Goal: Task Accomplishment & Management: Manage account settings

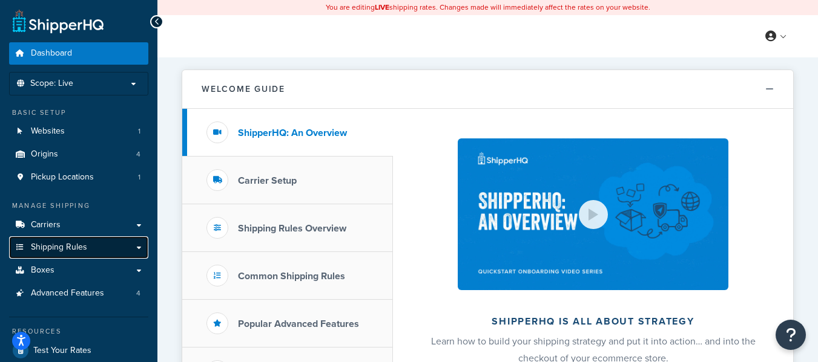
click at [111, 246] on link "Shipping Rules" at bounding box center [78, 248] width 139 height 22
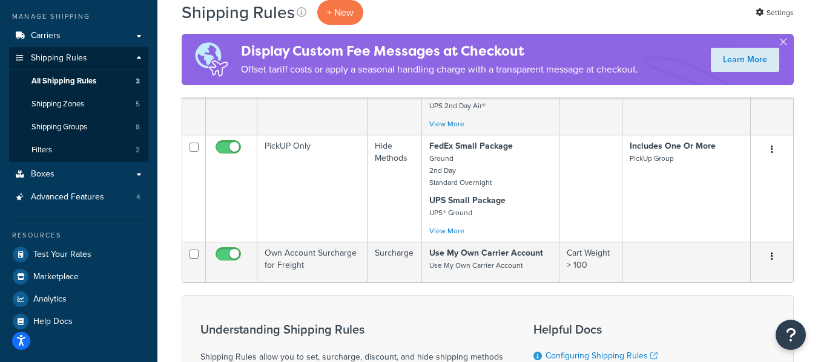
scroll to position [182, 0]
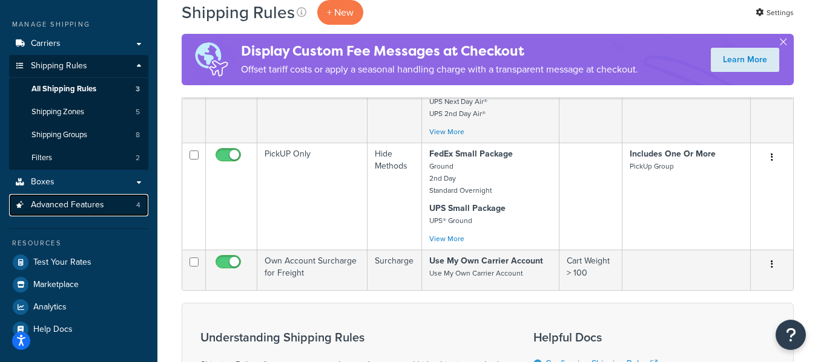
click at [96, 206] on span "Advanced Features" at bounding box center [67, 205] width 73 height 10
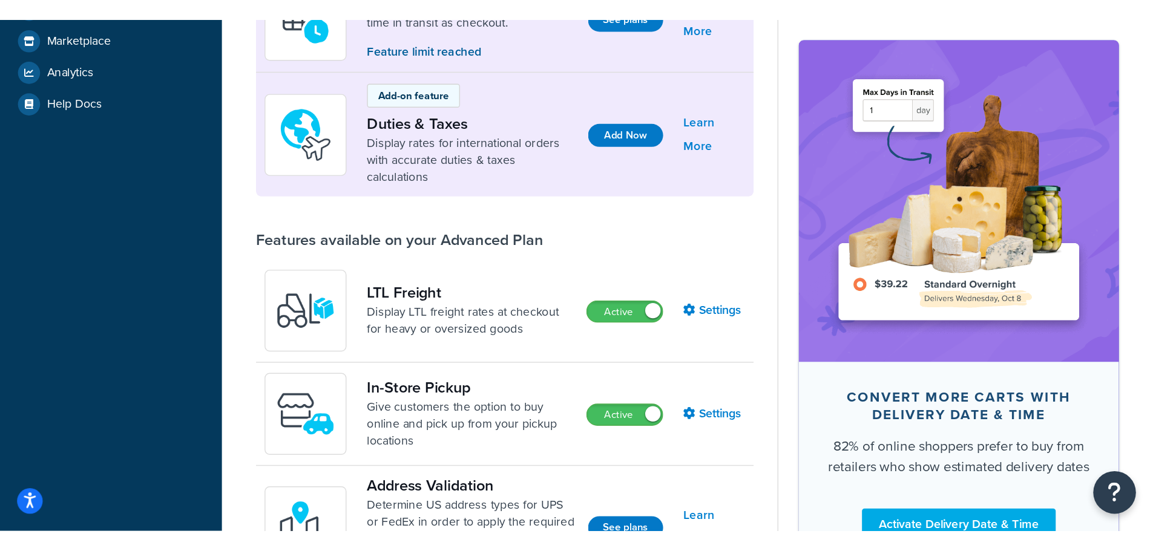
scroll to position [121, 0]
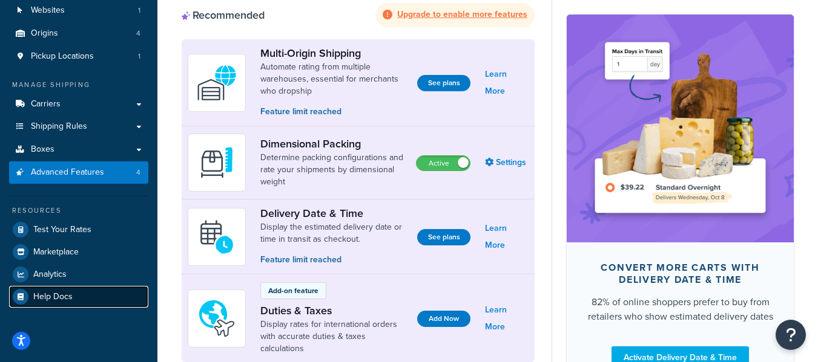
click at [61, 298] on span "Help Docs" at bounding box center [52, 297] width 39 height 10
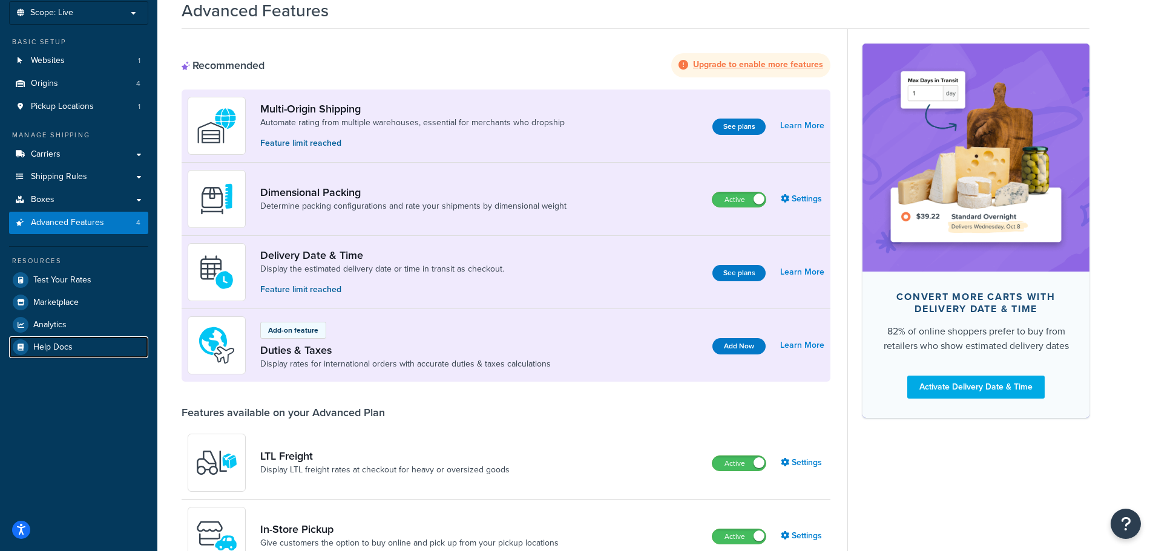
scroll to position [0, 0]
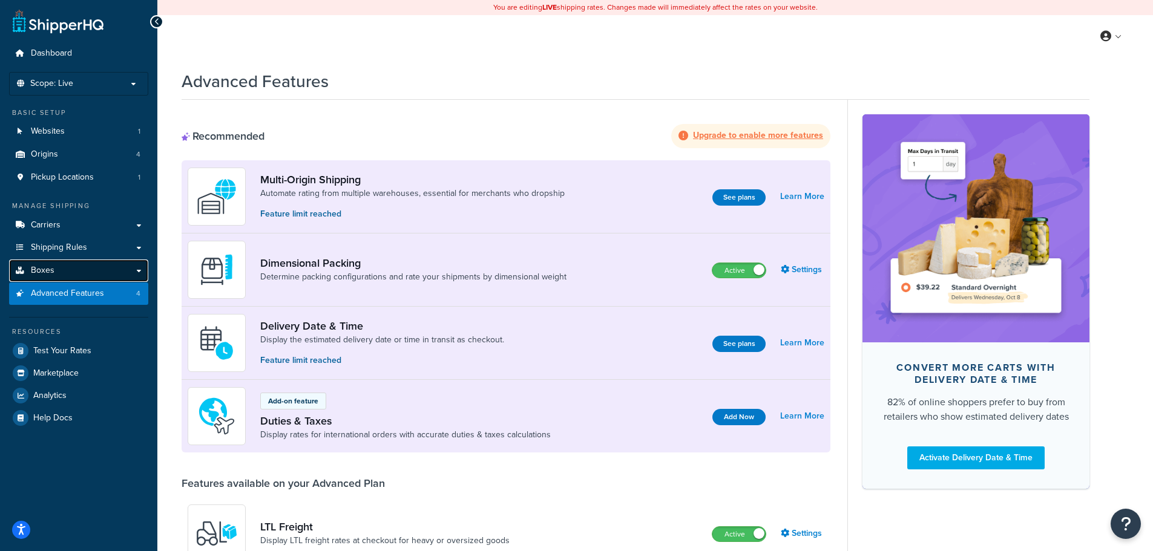
click at [92, 270] on link "Boxes" at bounding box center [78, 271] width 139 height 22
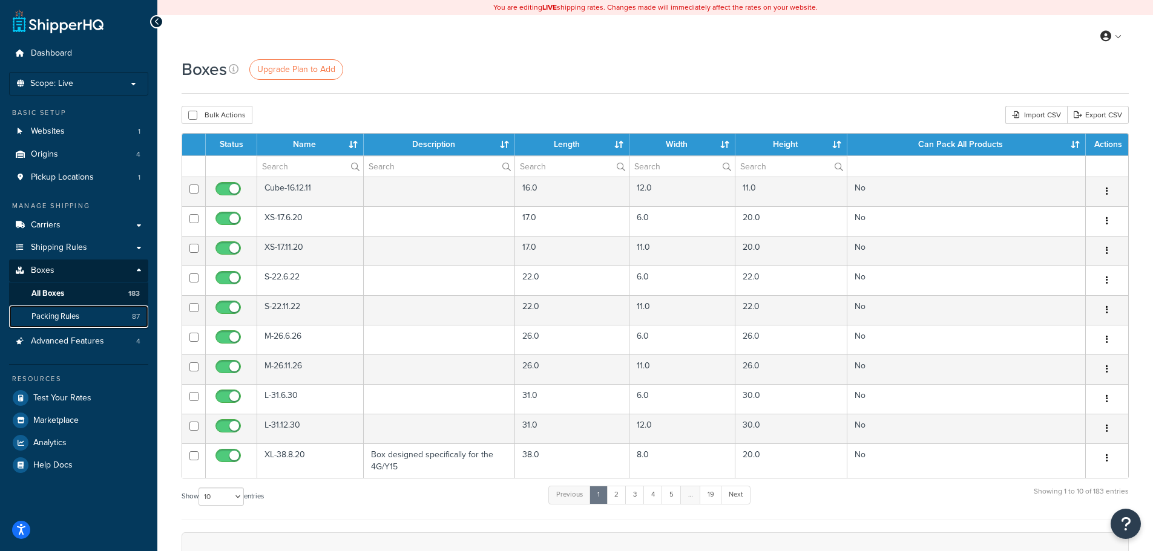
click at [100, 318] on link "Packing Rules 87" at bounding box center [78, 317] width 139 height 22
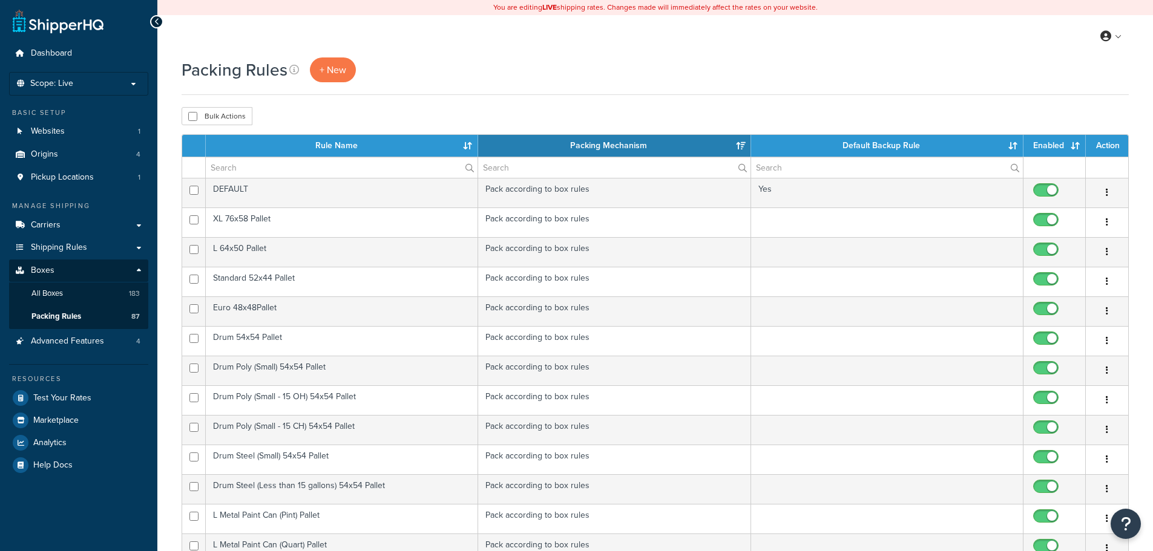
select select "15"
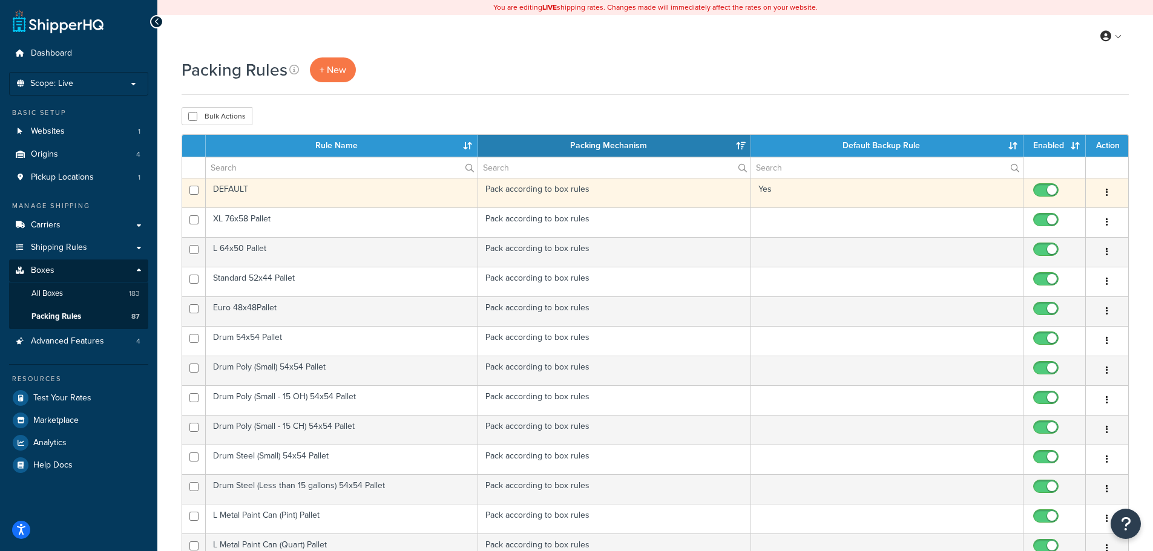
click at [419, 189] on td "DEFAULT" at bounding box center [342, 193] width 272 height 30
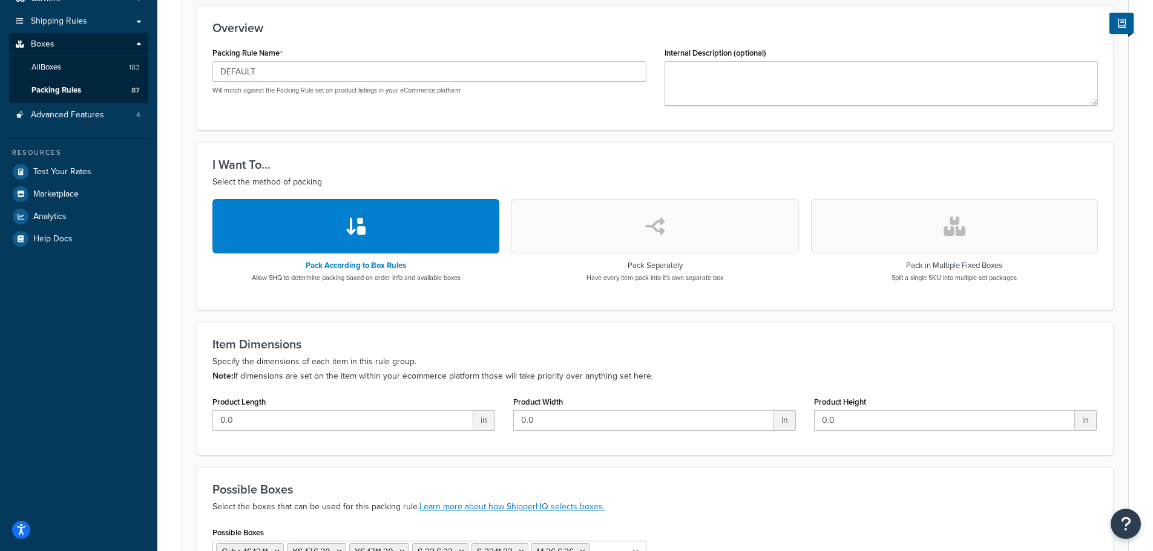
scroll to position [199, 0]
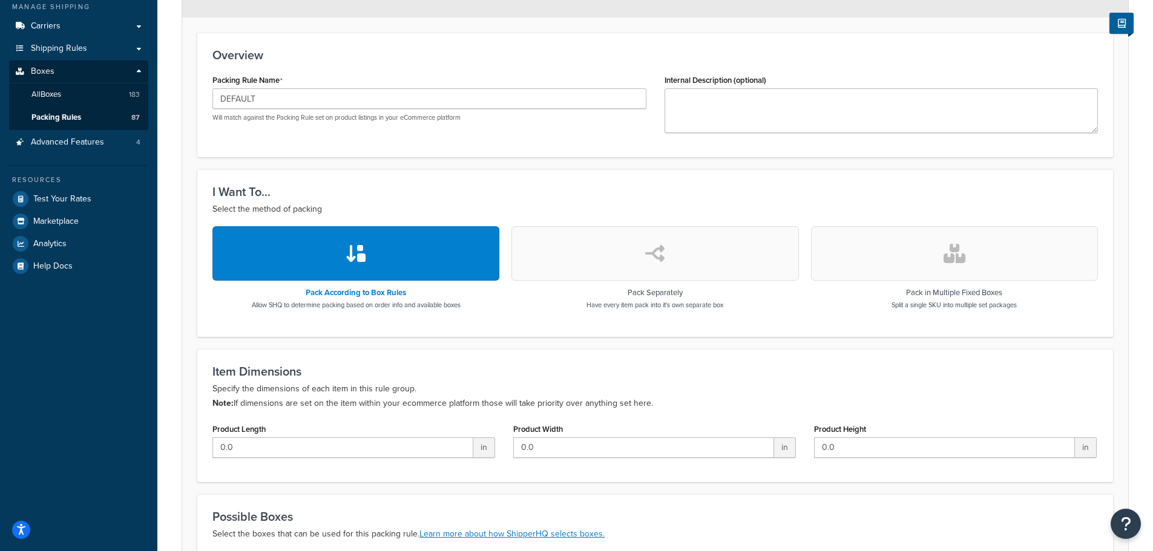
click at [909, 249] on button "button" at bounding box center [954, 253] width 287 height 54
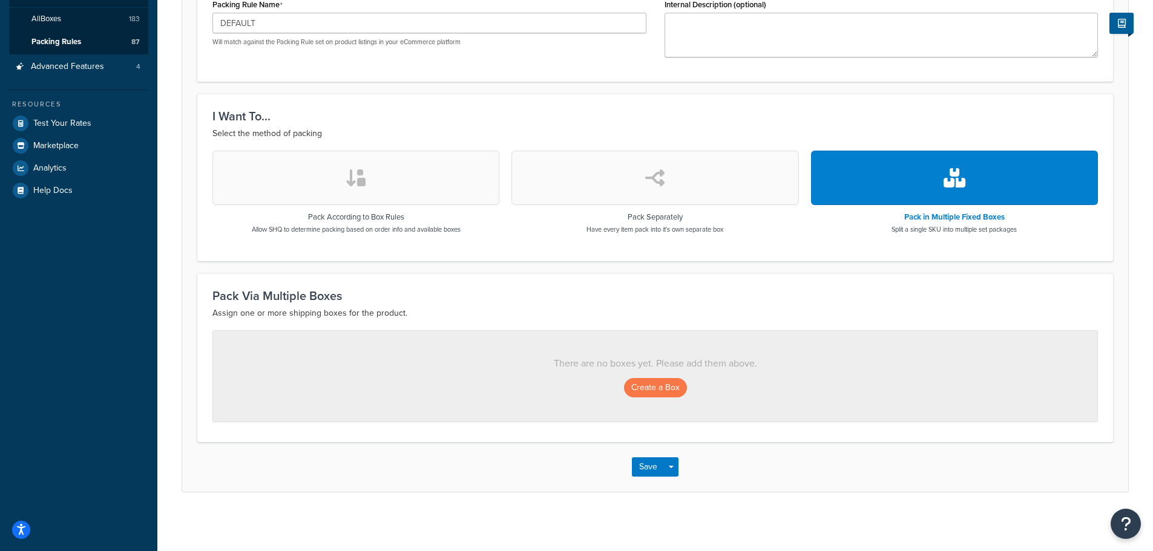
scroll to position [278, 0]
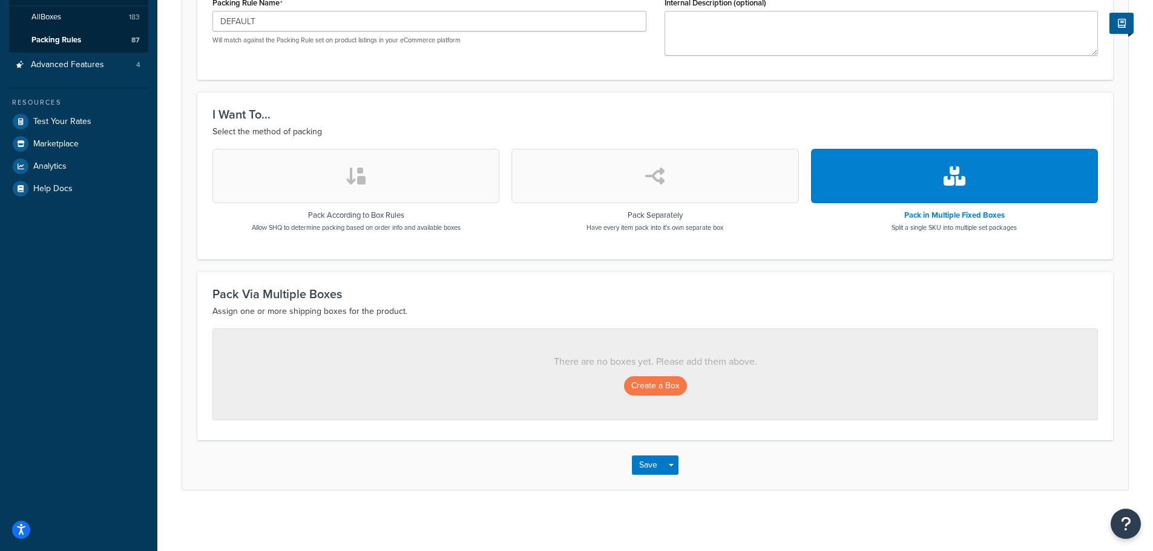
click at [679, 172] on button "button" at bounding box center [654, 176] width 287 height 54
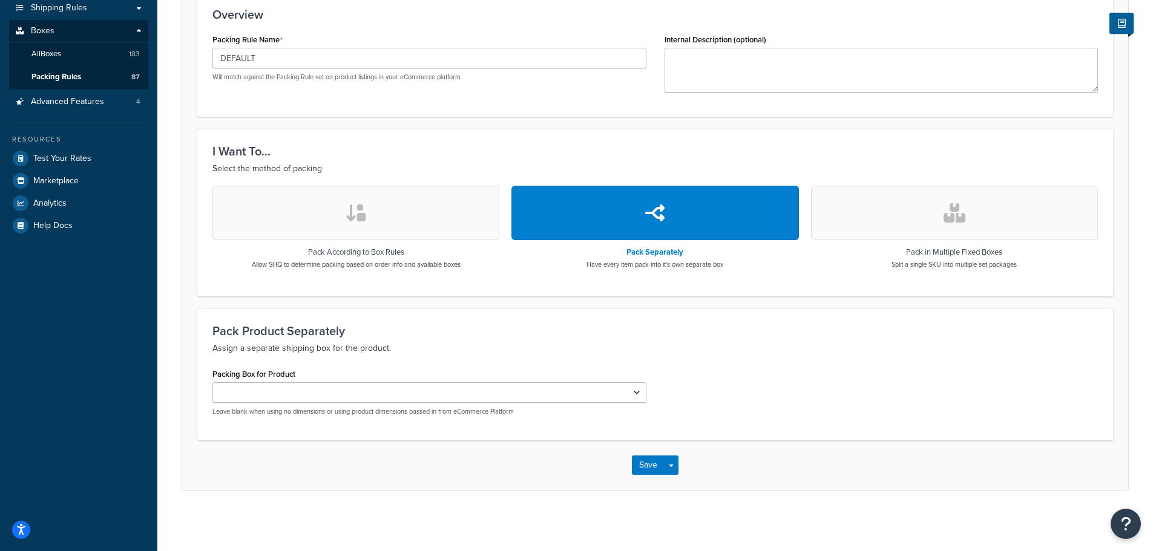
click at [402, 218] on button "button" at bounding box center [355, 213] width 287 height 54
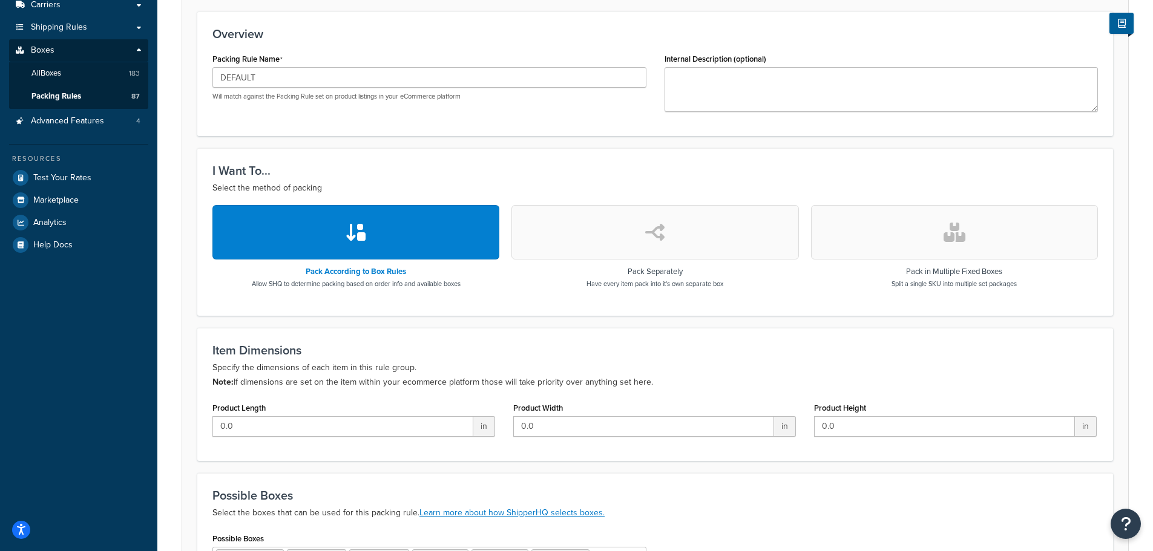
scroll to position [199, 0]
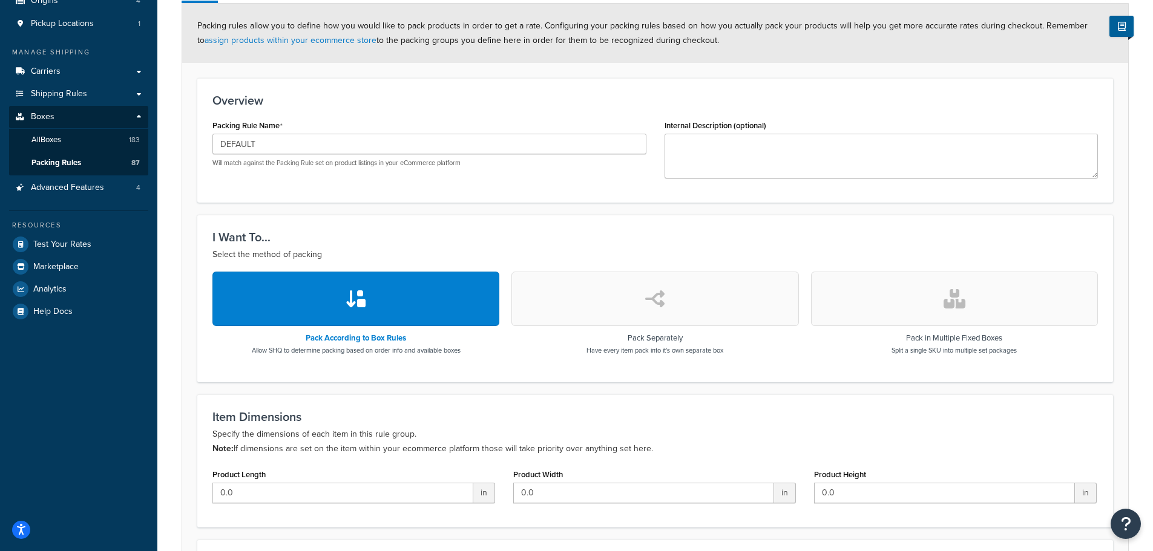
scroll to position [139, 0]
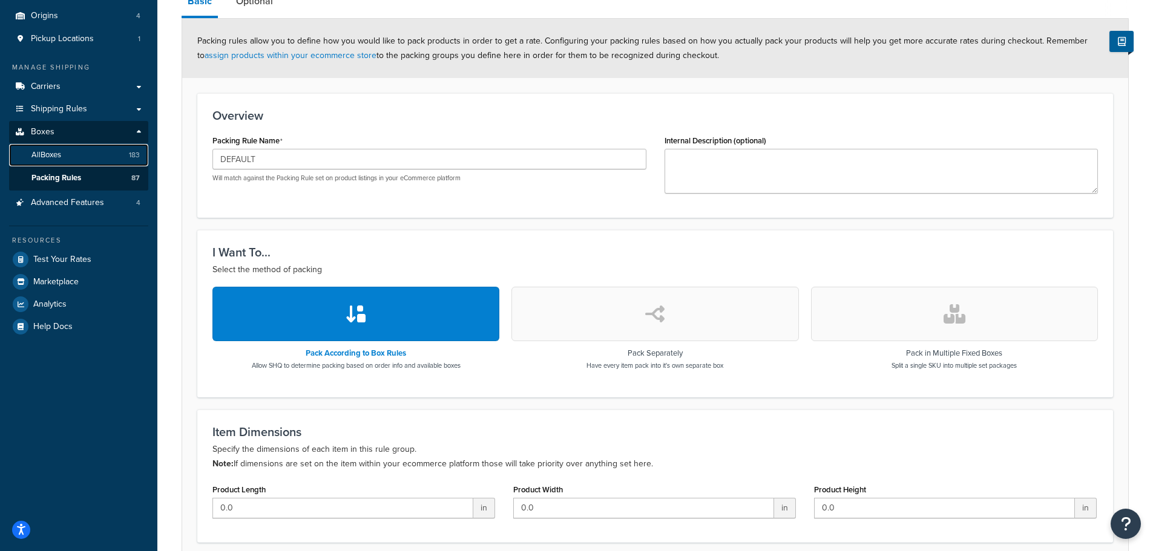
click at [95, 154] on link "All Boxes 183" at bounding box center [78, 155] width 139 height 22
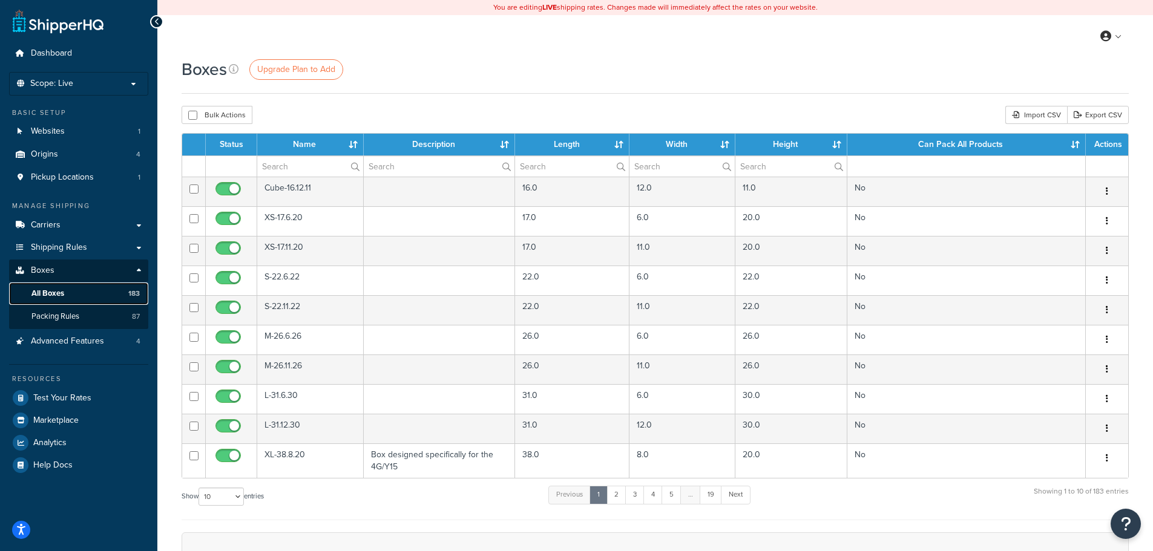
click at [58, 291] on span "All Boxes" at bounding box center [47, 294] width 33 height 10
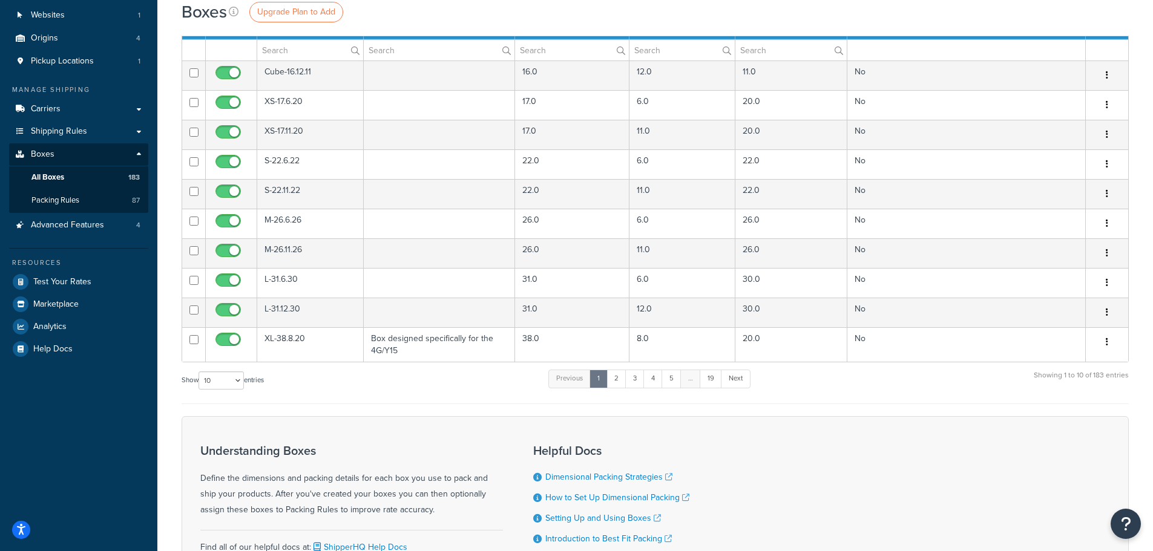
scroll to position [251, 0]
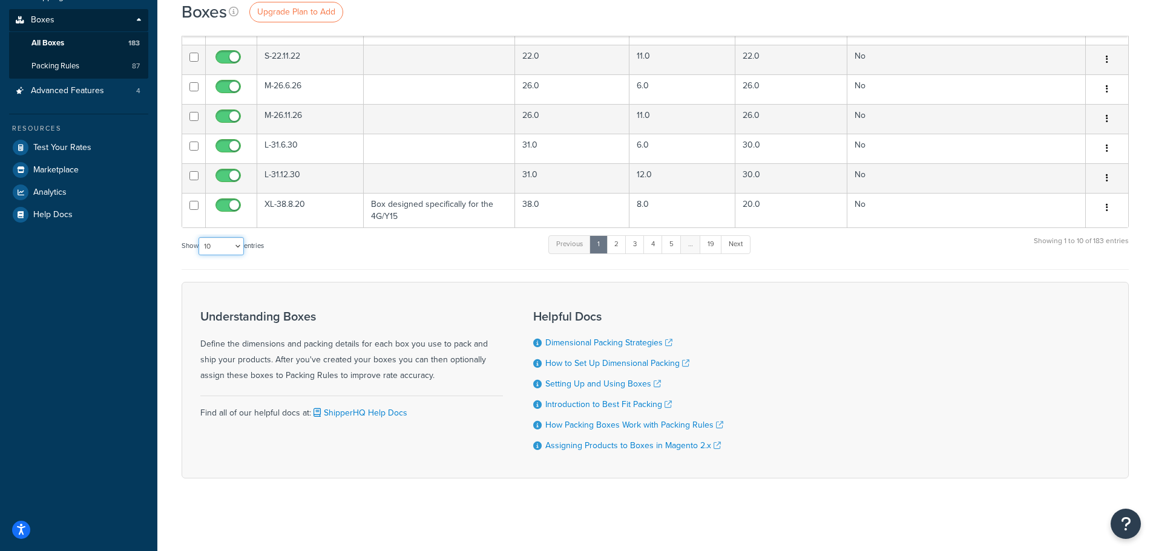
click at [226, 244] on select "10 15 25 50 100 1000" at bounding box center [220, 246] width 45 height 18
select select "1000"
click at [200, 237] on select "10 15 25 50 100 1000" at bounding box center [220, 246] width 45 height 18
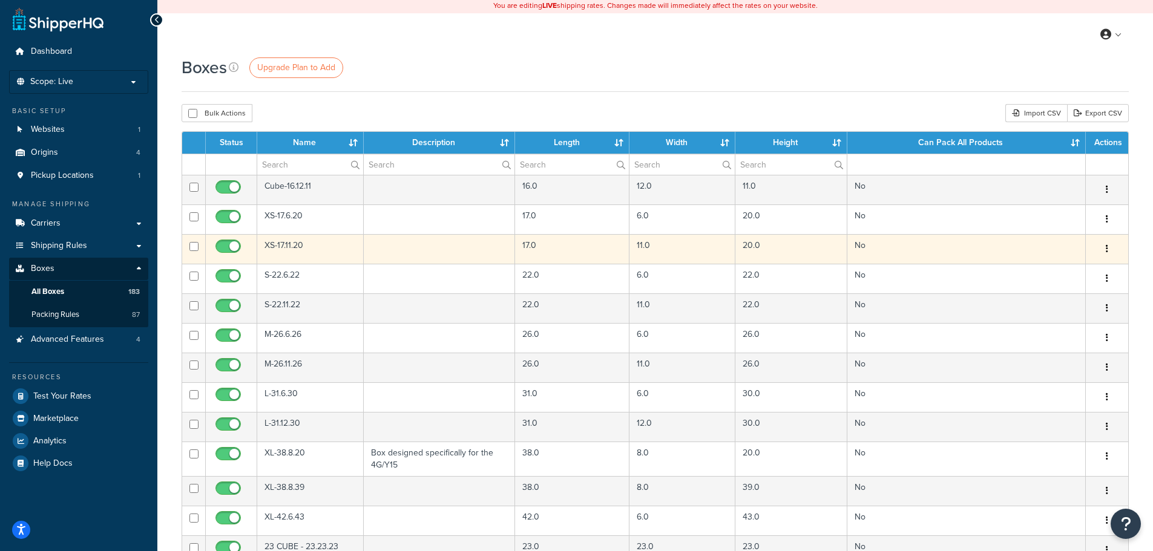
scroll to position [0, 0]
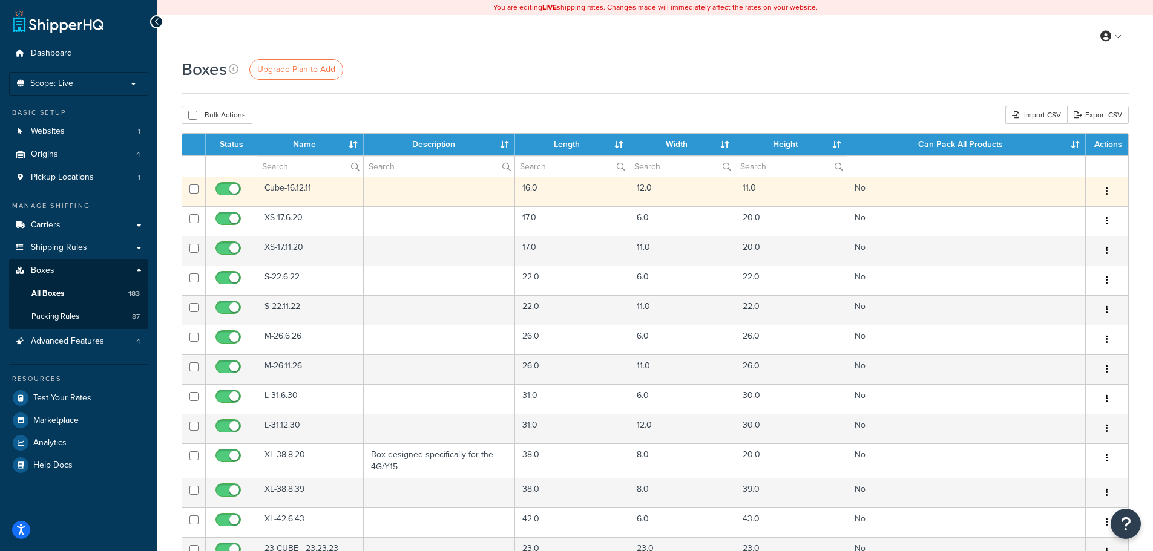
click at [347, 194] on td "Cube-16.12.11" at bounding box center [310, 192] width 107 height 30
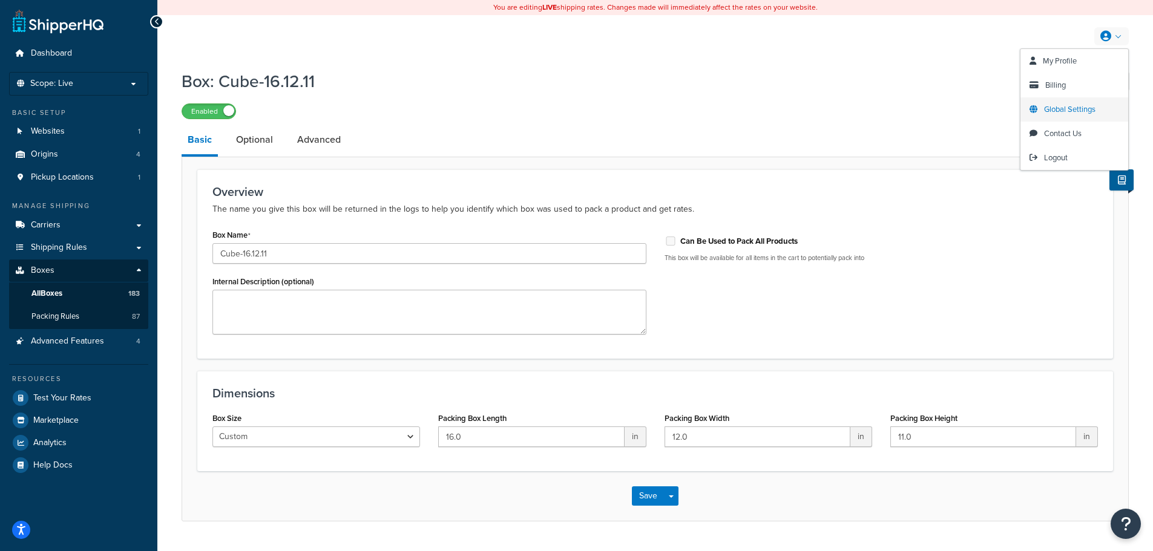
click at [1072, 105] on span "Global Settings" at bounding box center [1069, 108] width 51 height 11
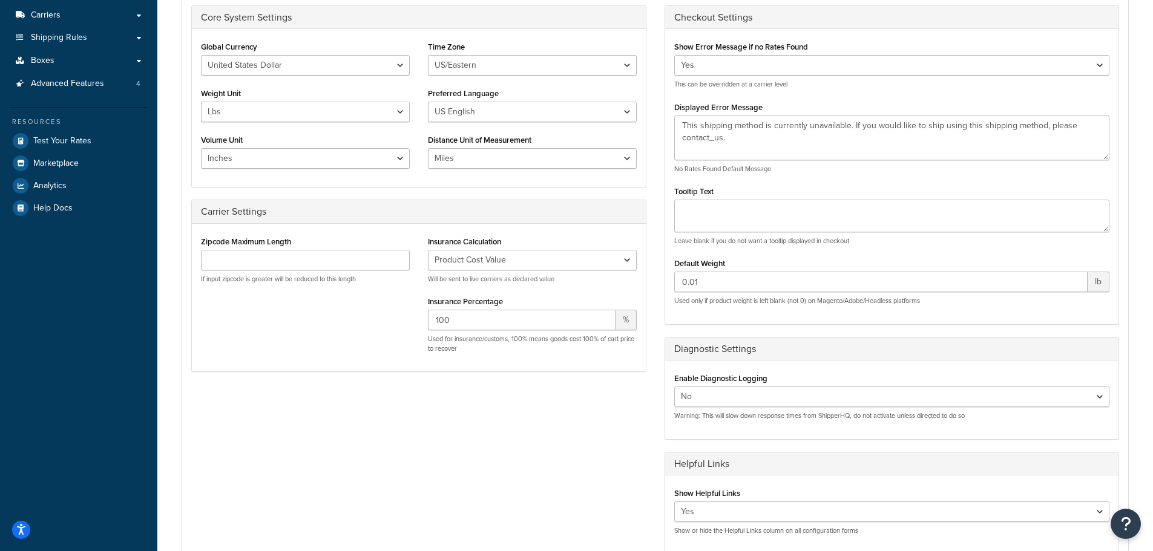
scroll to position [182, 0]
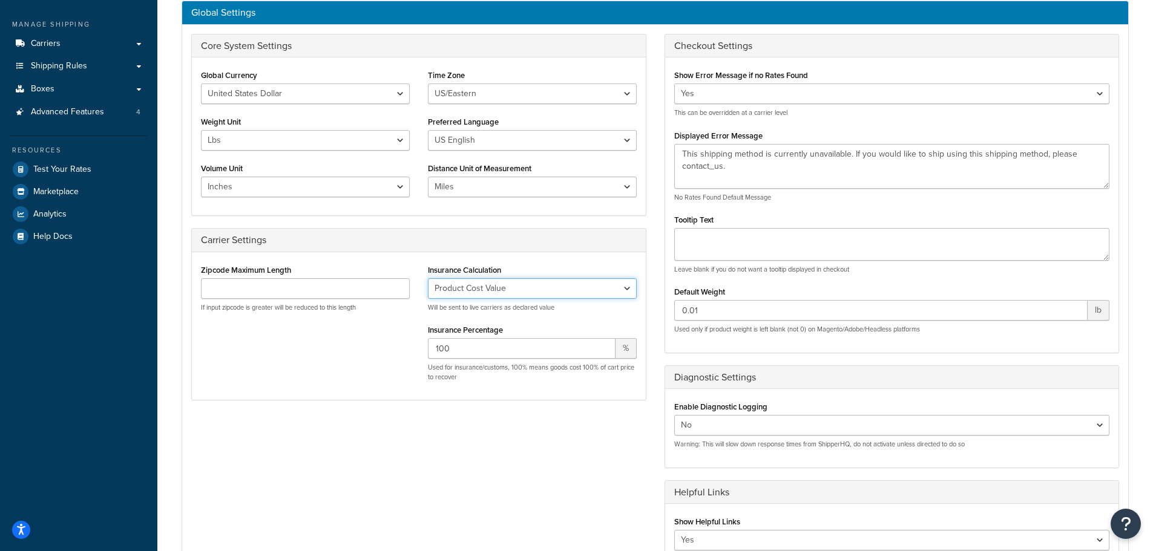
click at [548, 289] on select "No Insurance Percentage of Cart Price Product Cost Value" at bounding box center [532, 288] width 209 height 21
click at [332, 389] on div "Zipcode Maximum Length If input zipcode is greater will be reduced to this leng…" at bounding box center [419, 326] width 454 height 130
